Goal: Information Seeking & Learning: Understand process/instructions

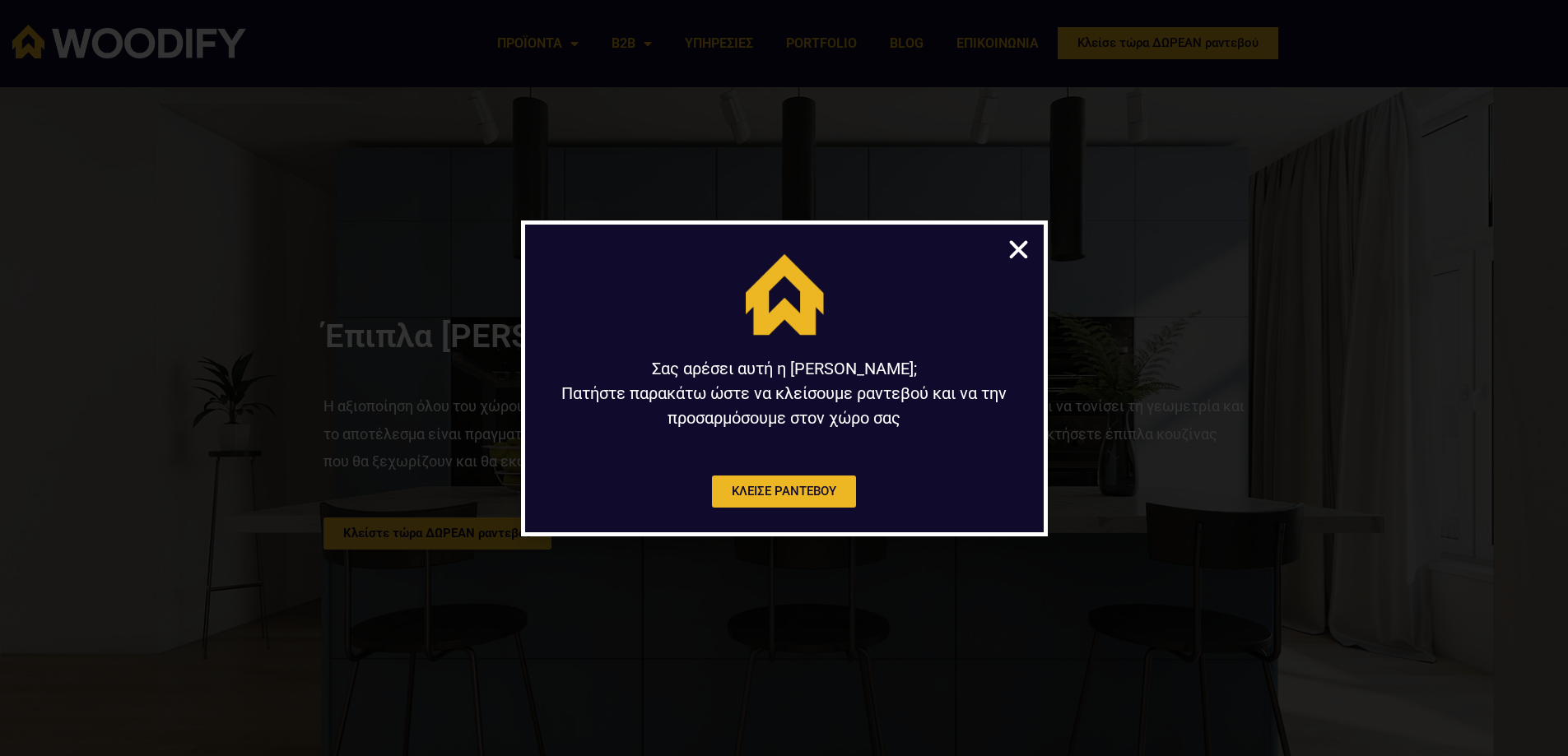
click at [1012, 246] on icon "Close" at bounding box center [1018, 250] width 26 height 26
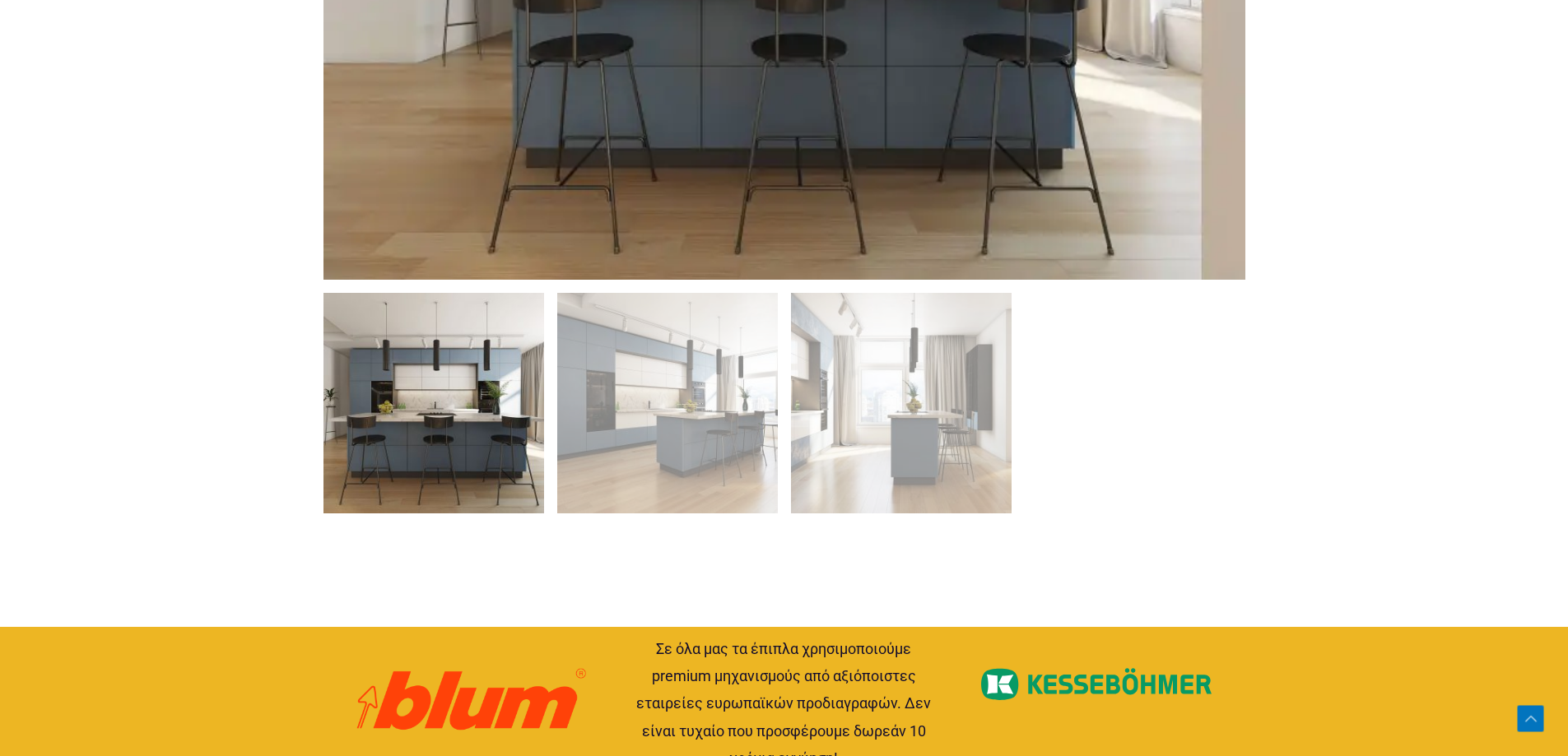
scroll to position [1316, 0]
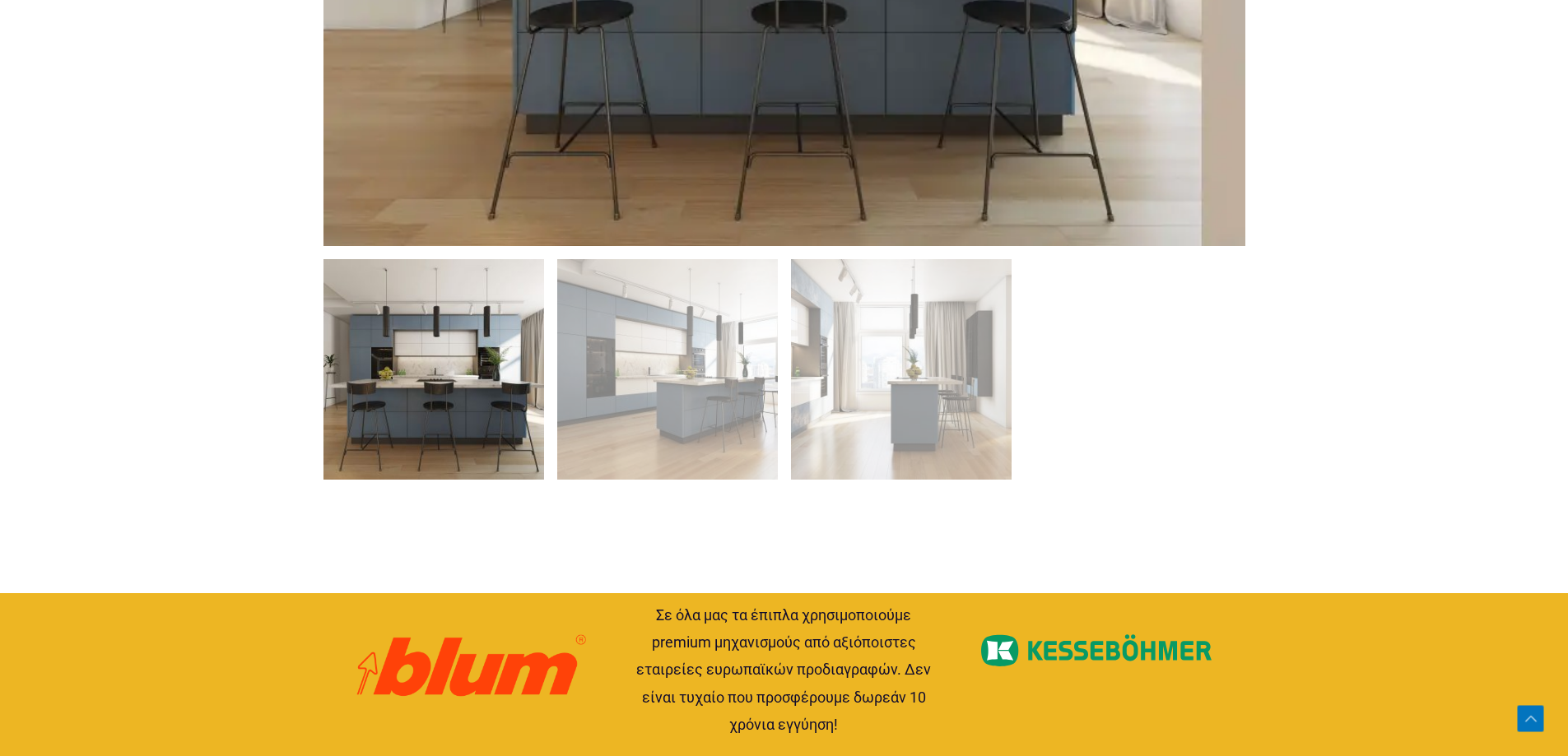
click at [506, 348] on img at bounding box center [433, 369] width 221 height 221
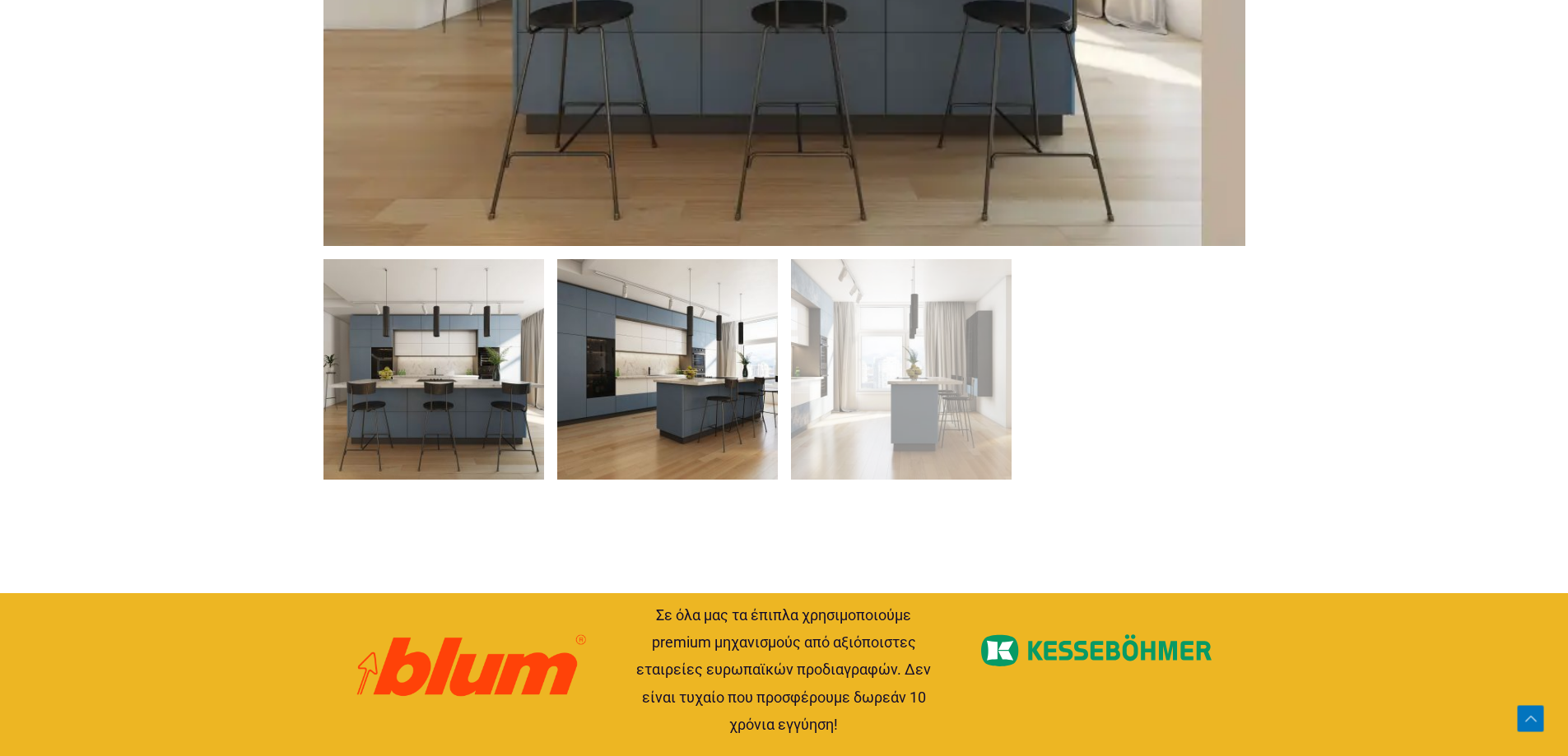
click at [704, 357] on img at bounding box center [667, 369] width 221 height 221
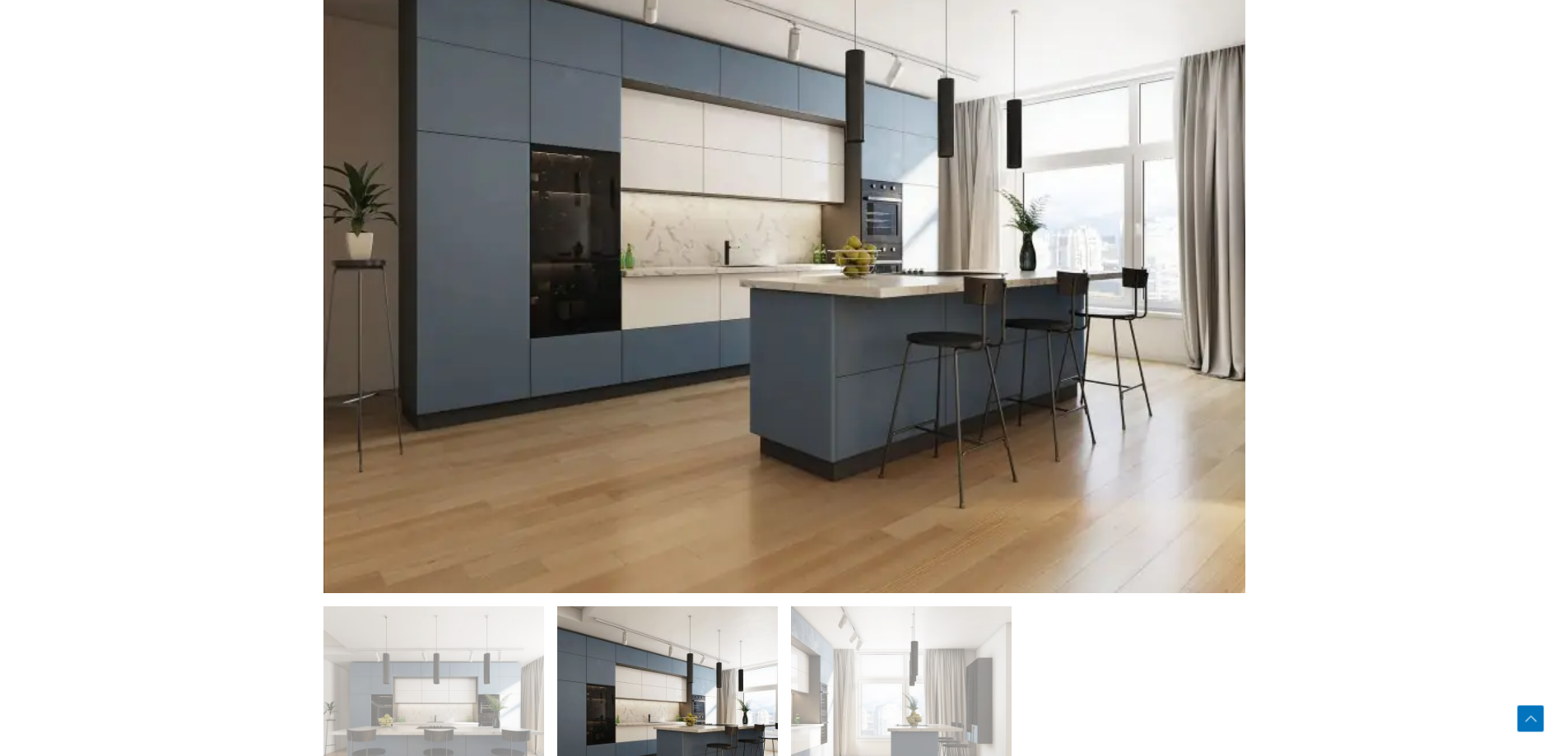
scroll to position [905, 0]
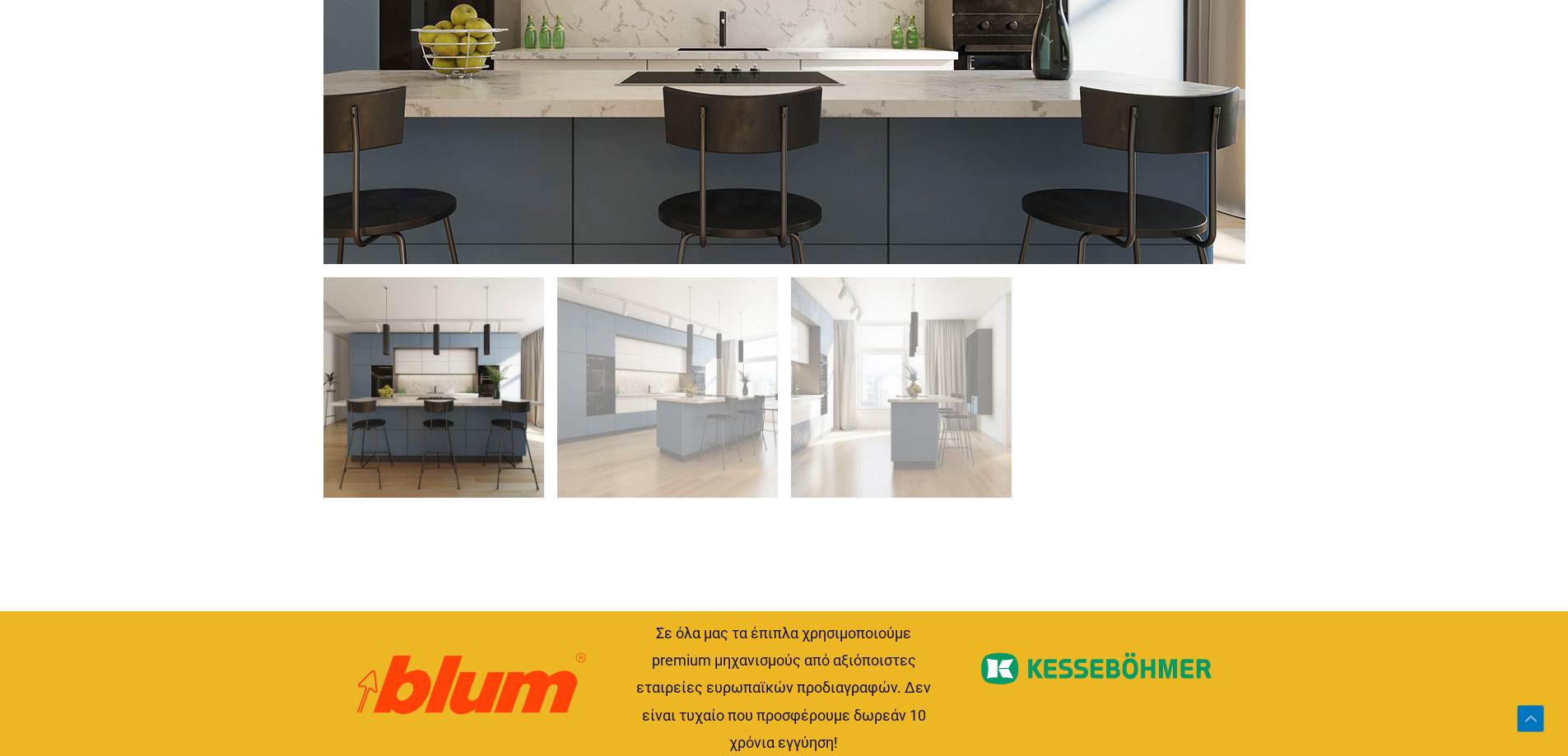
scroll to position [1316, 0]
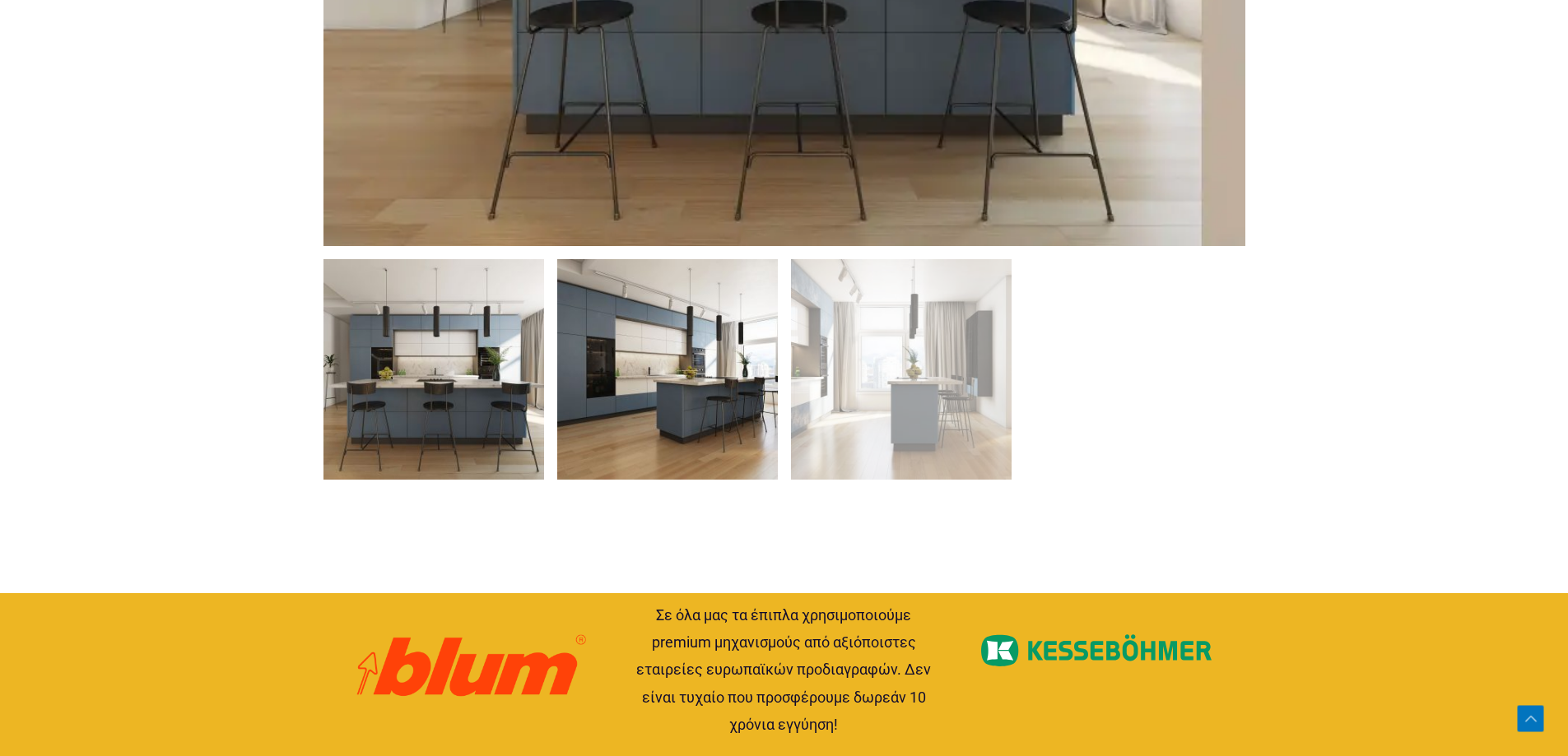
click at [754, 365] on img at bounding box center [667, 369] width 221 height 221
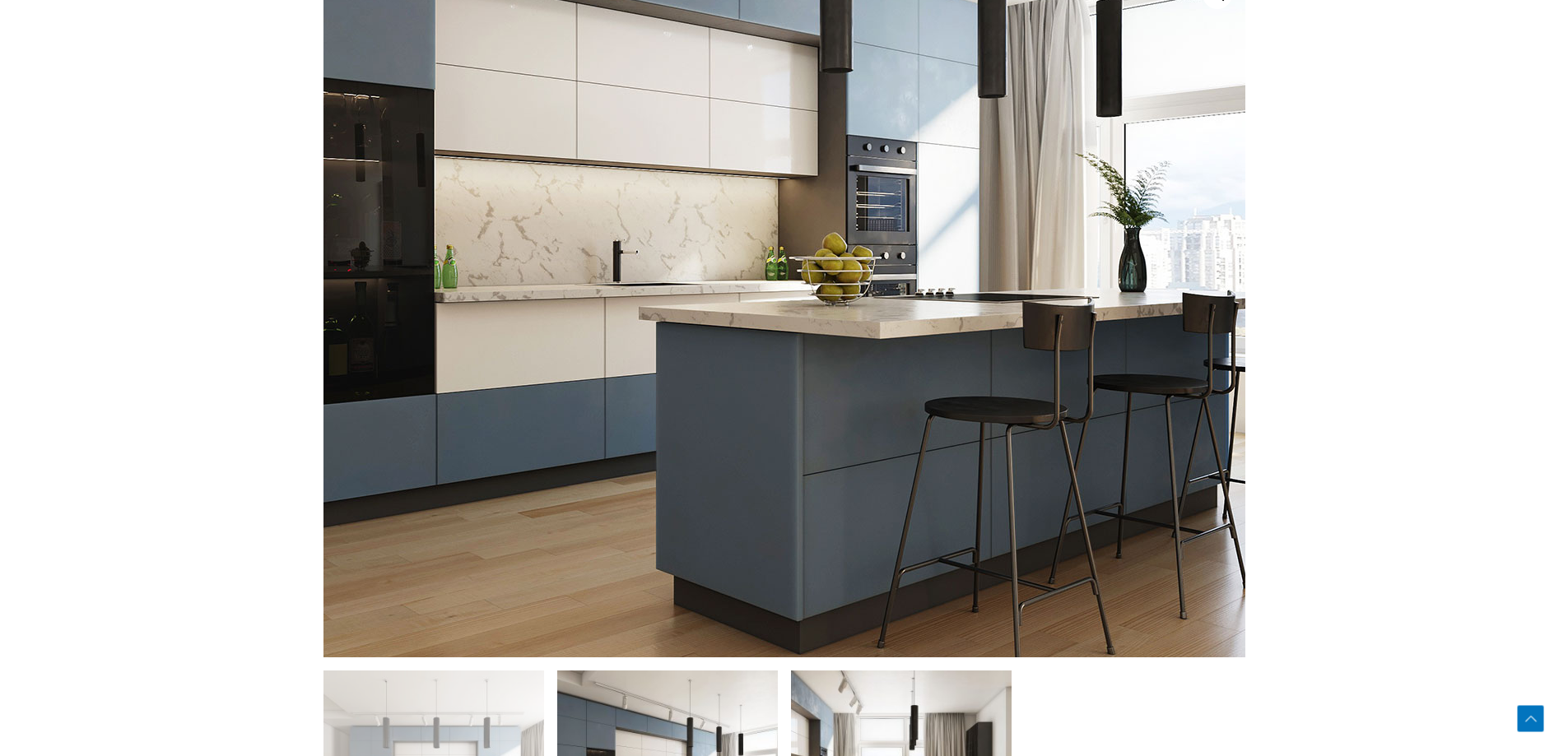
scroll to position [1234, 0]
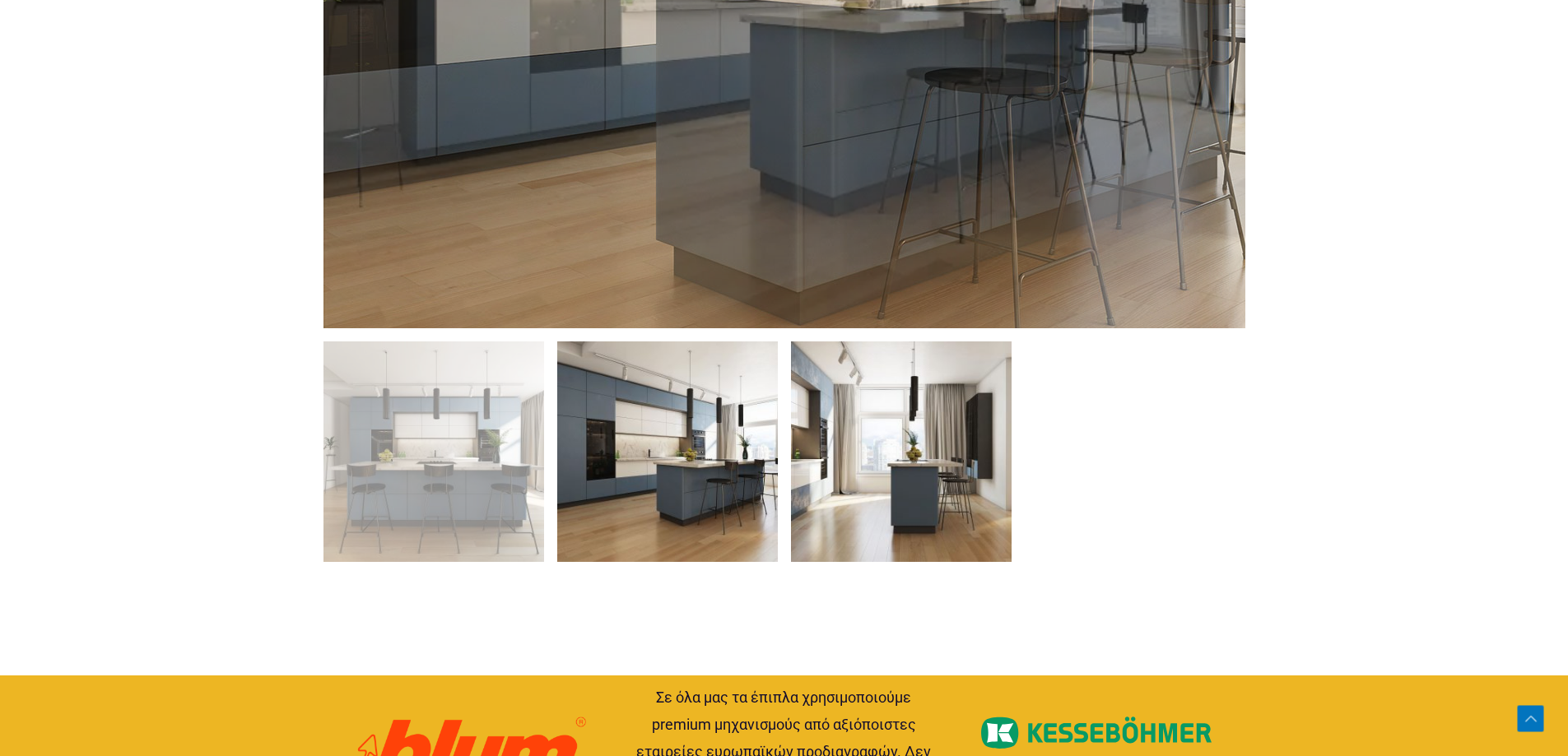
click at [889, 387] on img at bounding box center [901, 451] width 221 height 221
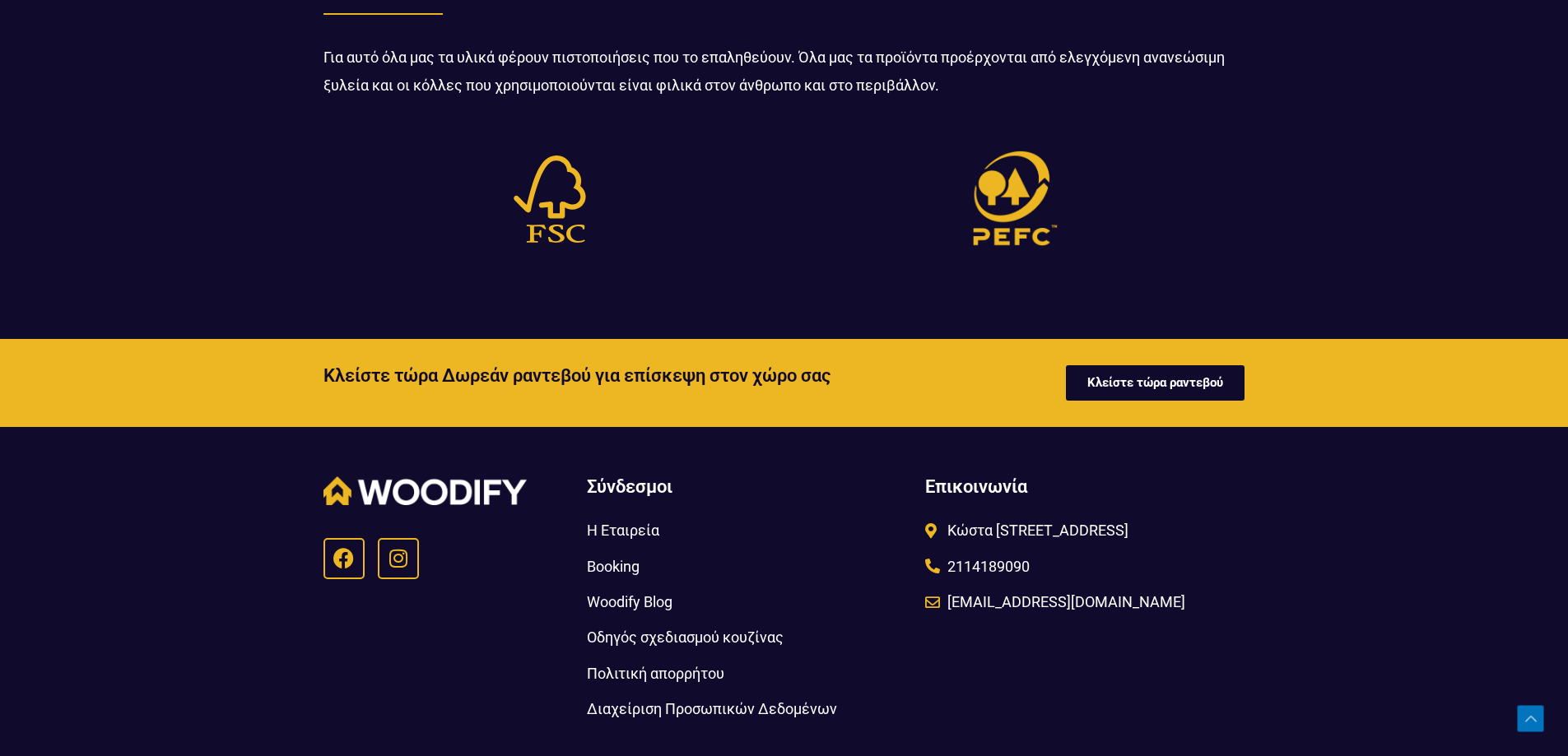
scroll to position [4177, 0]
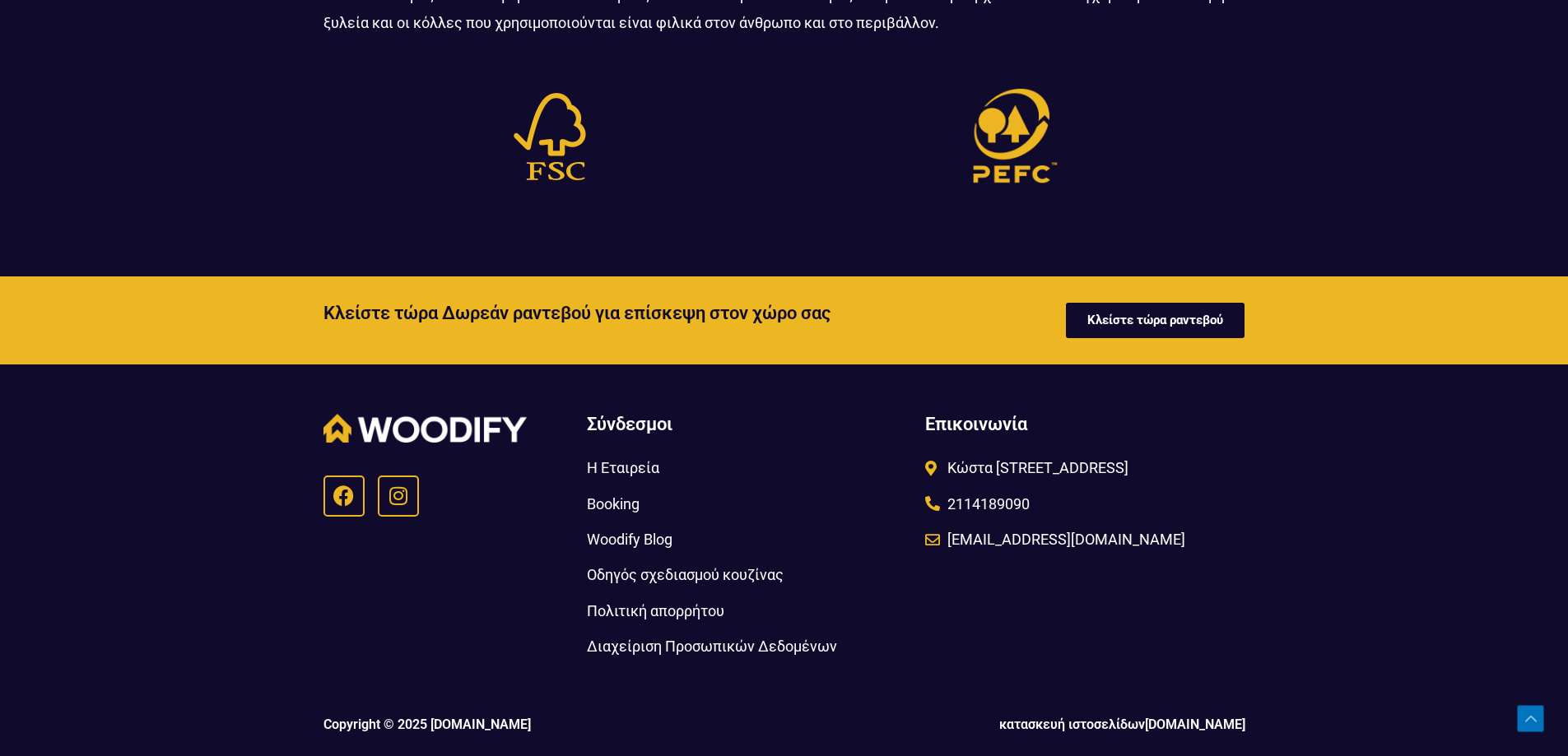
click at [693, 572] on span "Οδηγός σχεδιασμού κουζίνας" at bounding box center [685, 574] width 197 height 27
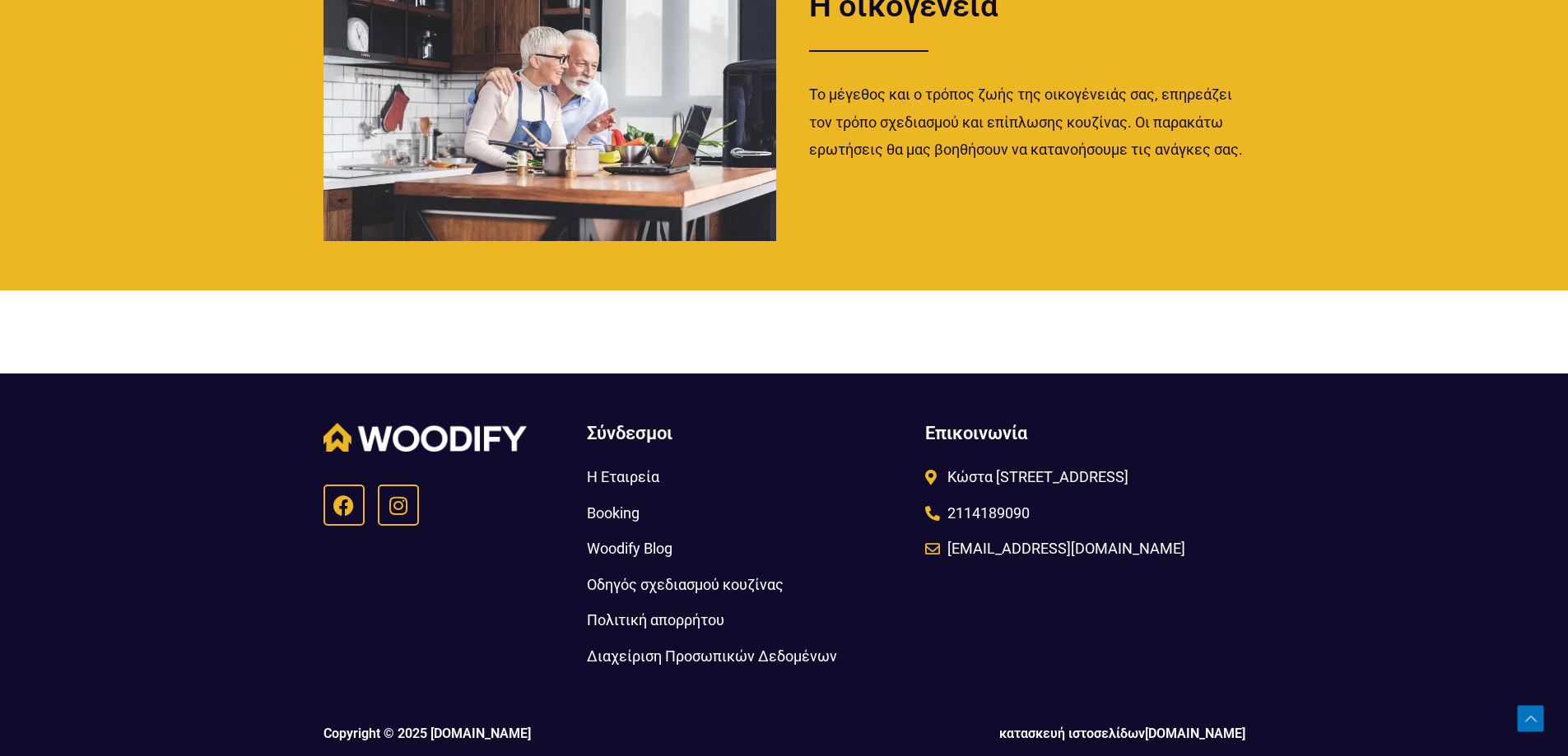
scroll to position [2335, 0]
